Goal: Use online tool/utility: Use online tool/utility

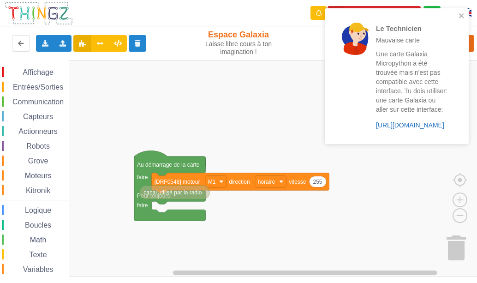
click at [421, 129] on link "https://play.thingz.co/galaxia-micropython" at bounding box center [410, 124] width 68 height 7
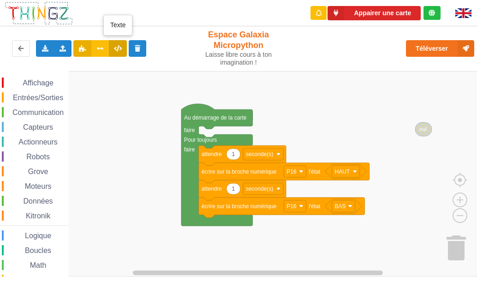
click at [117, 49] on icon at bounding box center [118, 48] width 8 height 6
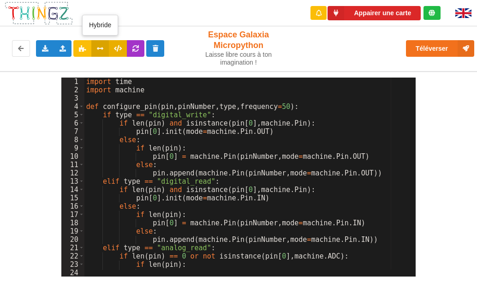
click at [105, 50] on button at bounding box center [100, 48] width 18 height 17
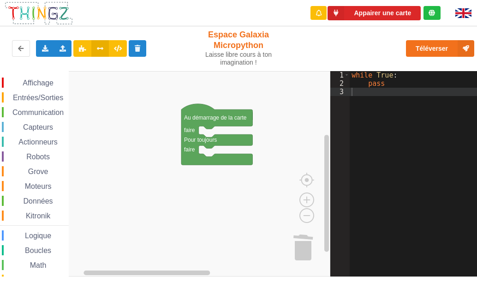
click at [37, 126] on span "Capteurs" at bounding box center [38, 127] width 33 height 8
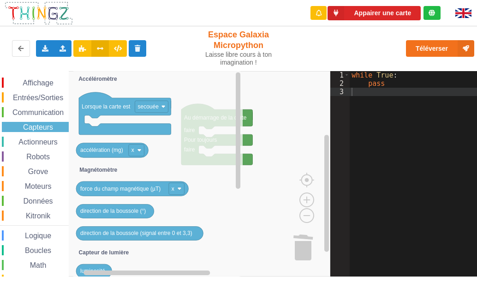
click at [31, 186] on span "Moteurs" at bounding box center [39, 186] width 30 height 8
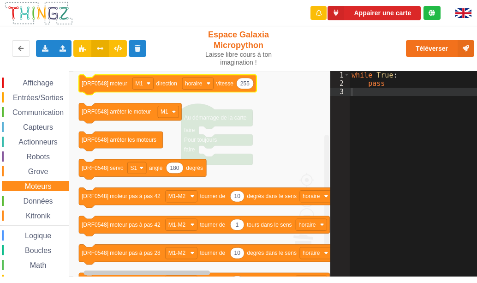
click at [101, 84] on text "[DRF0548] moteur" at bounding box center [105, 83] width 46 height 6
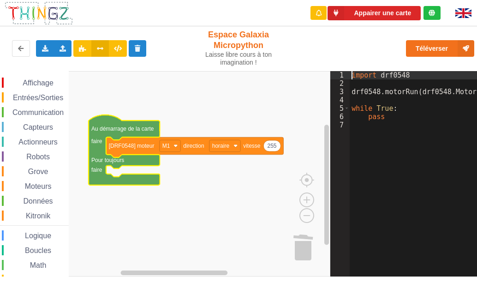
drag, startPoint x: 351, startPoint y: 73, endPoint x: 410, endPoint y: 71, distance: 58.1
click at [410, 71] on div "import drf0548 drf0548 . motorRun ( drf0548 . Motors [ "M1" ] , drf0548 . Dir […" at bounding box center [469, 178] width 239 height 215
drag, startPoint x: 407, startPoint y: 75, endPoint x: 351, endPoint y: 78, distance: 56.8
click at [351, 78] on div "import drf0548 drf0548 . motorRun ( drf0548 . Motors [ "M1" ] , drf0548 . Dir […" at bounding box center [469, 178] width 239 height 215
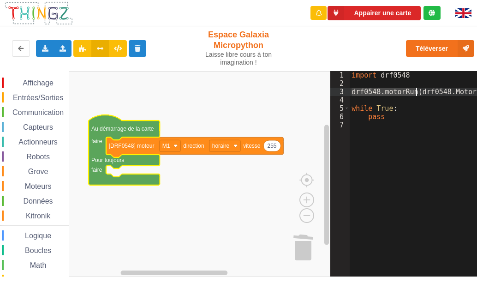
drag, startPoint x: 351, startPoint y: 93, endPoint x: 418, endPoint y: 90, distance: 66.5
click at [418, 90] on div "import drf0548 drf0548 . motorRun ( drf0548 . Motors [ "M1" ] , drf0548 . Dir […" at bounding box center [469, 178] width 239 height 215
click at [468, 102] on div "import drf0548 drf0548 . motorRun ( drf0548 . Motors [ "M1" ] , drf0548 . Dir […" at bounding box center [469, 178] width 239 height 215
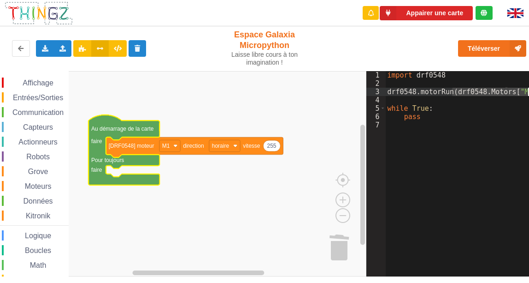
drag, startPoint x: 452, startPoint y: 90, endPoint x: 527, endPoint y: 92, distance: 74.7
click at [476, 92] on div "import drf0548 drf0548 . motorRun ( drf0548 . Motors [ "M1" ] , drf0548 . Dir […" at bounding box center [505, 178] width 239 height 215
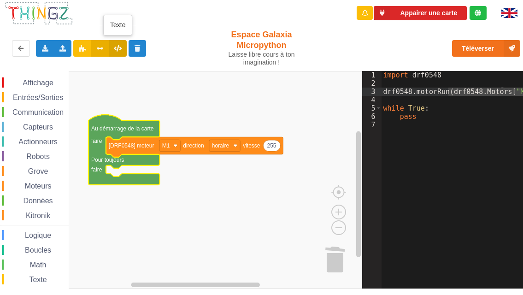
click at [114, 49] on icon at bounding box center [118, 48] width 8 height 6
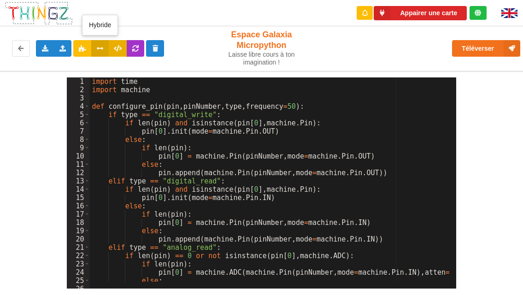
click at [97, 49] on icon at bounding box center [100, 48] width 8 height 6
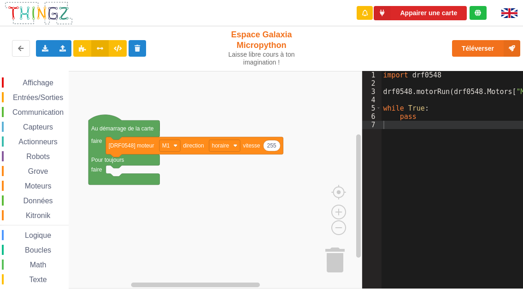
click at [461, 129] on div "import drf0548 drf0548 . motorRun ( drf0548 . Motors [ "M1" ] , drf0548 . Dir […" at bounding box center [501, 184] width 239 height 227
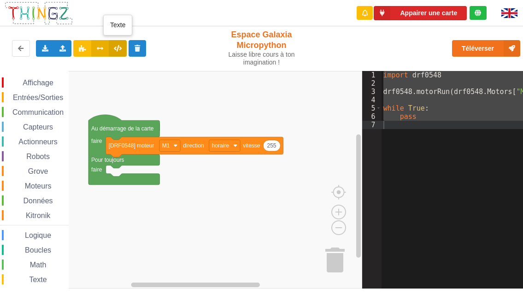
click at [117, 51] on icon at bounding box center [118, 48] width 8 height 6
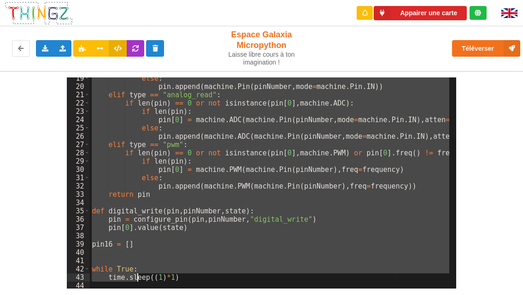
scroll to position [186, 0]
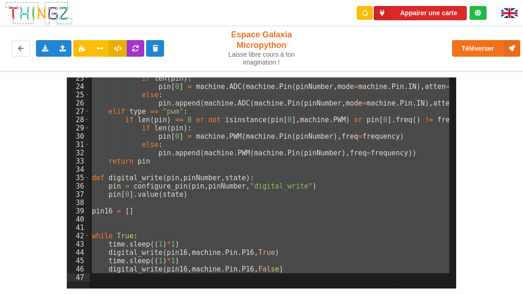
drag, startPoint x: 92, startPoint y: 80, endPoint x: 147, endPoint y: 314, distance: 239.7
click at [147, 282] on html "Appairer une carte Exporter l'assemblage de blocs Exporter le code Python Impor…" at bounding box center [261, 147] width 523 height 295
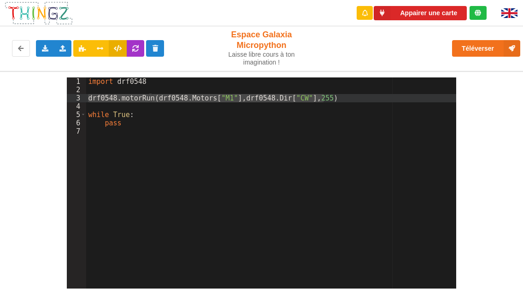
drag, startPoint x: 88, startPoint y: 98, endPoint x: 384, endPoint y: 98, distance: 296.1
click at [384, 98] on div "import drf0548 drf0548 . motorRun ( drf0548 . Motors [ "M1" ] , drf0548 . Dir […" at bounding box center [271, 191] width 370 height 228
